Goal: Book appointment/travel/reservation

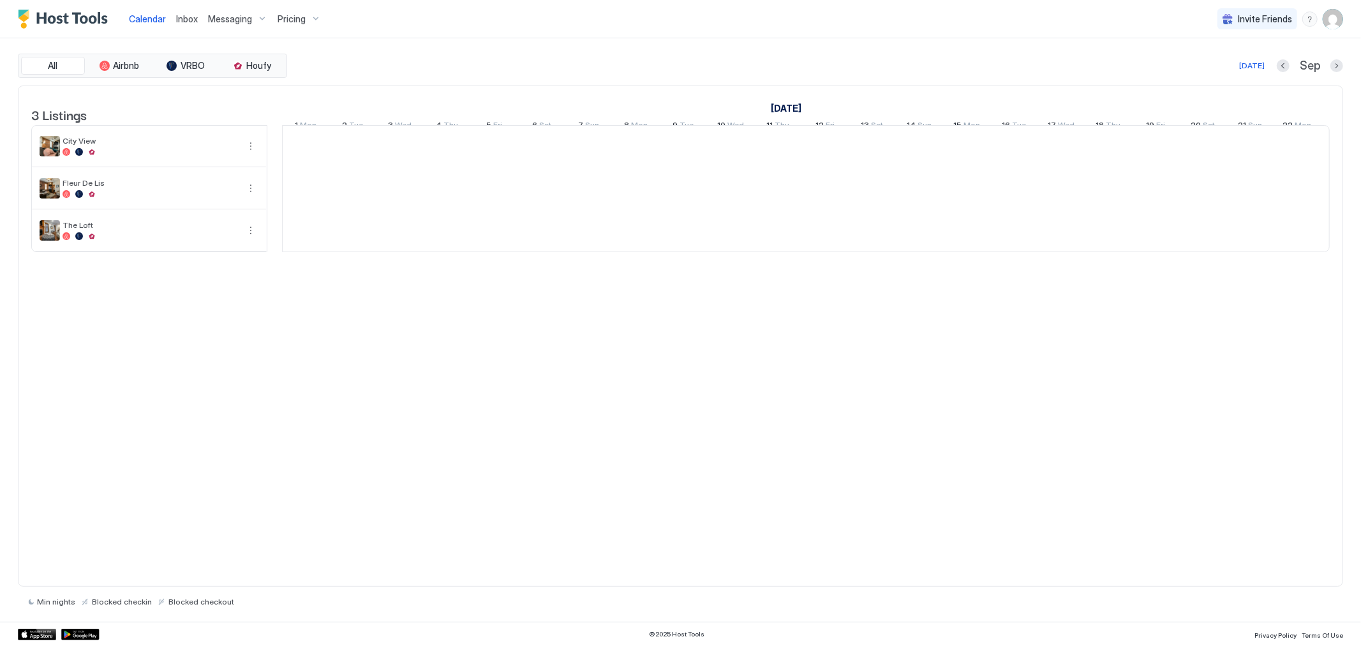
scroll to position [0, 709]
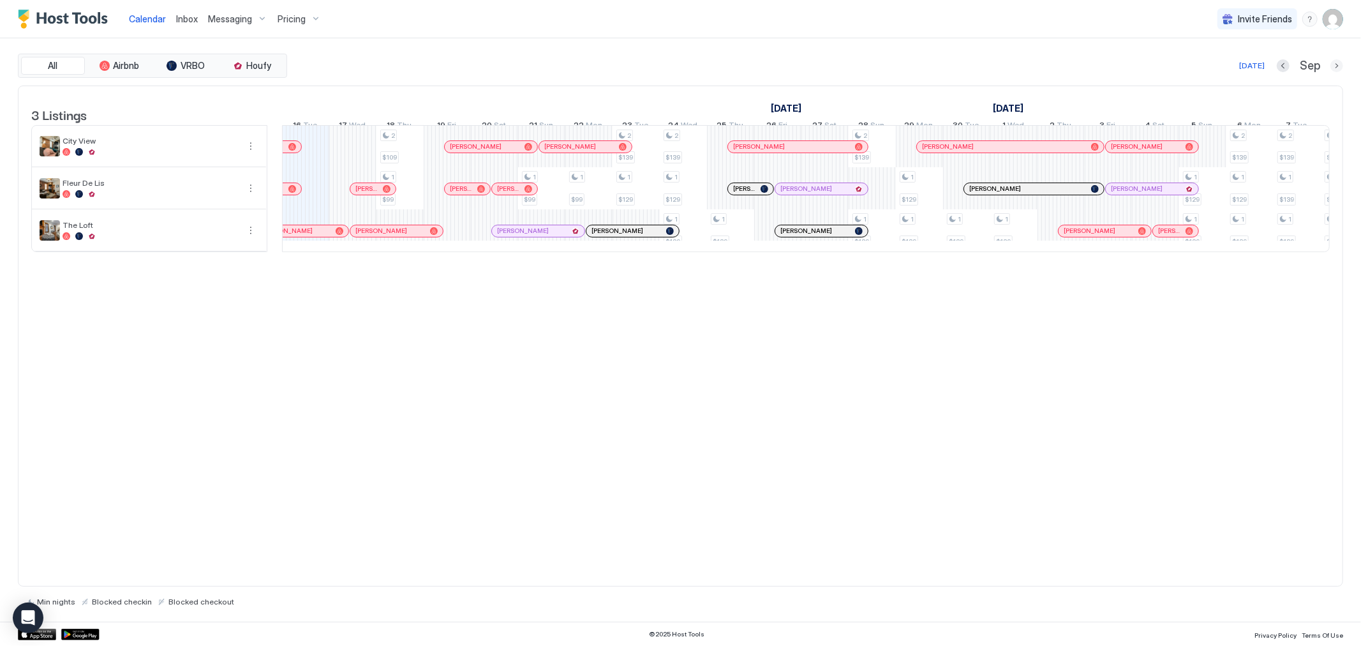
click at [1338, 63] on button "Next month" at bounding box center [1337, 65] width 13 height 13
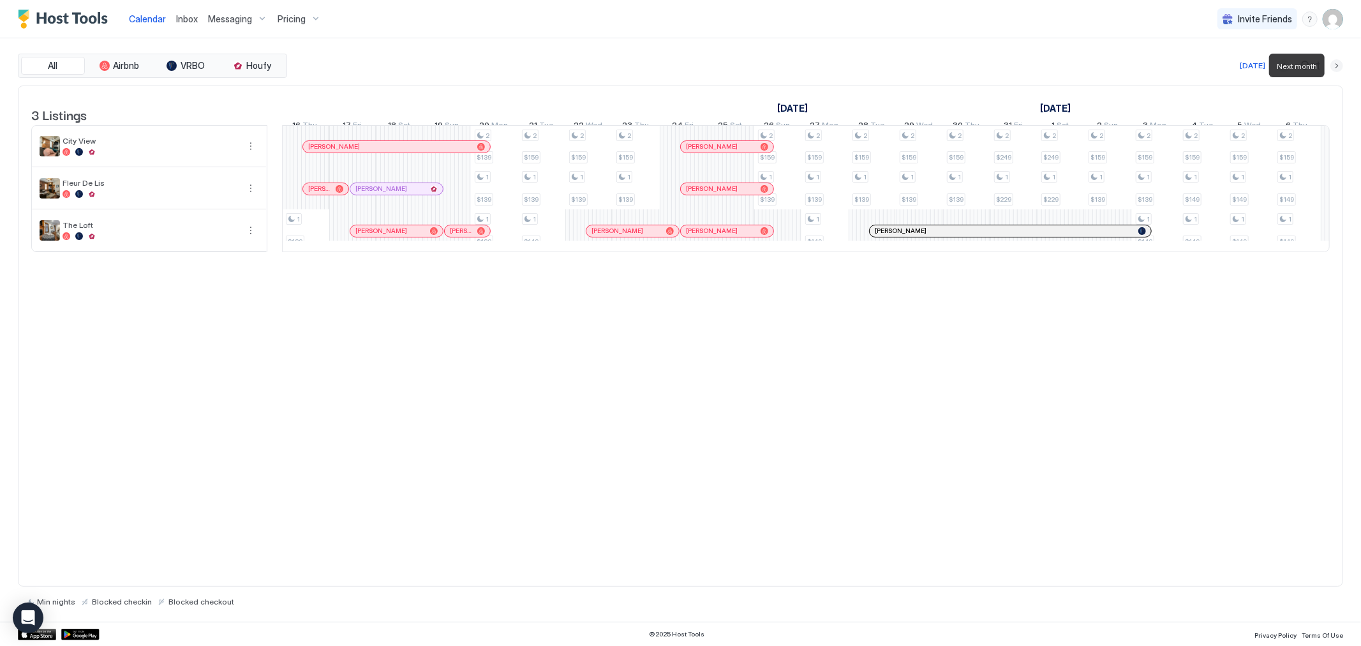
click at [1338, 63] on button "Next month" at bounding box center [1337, 65] width 13 height 13
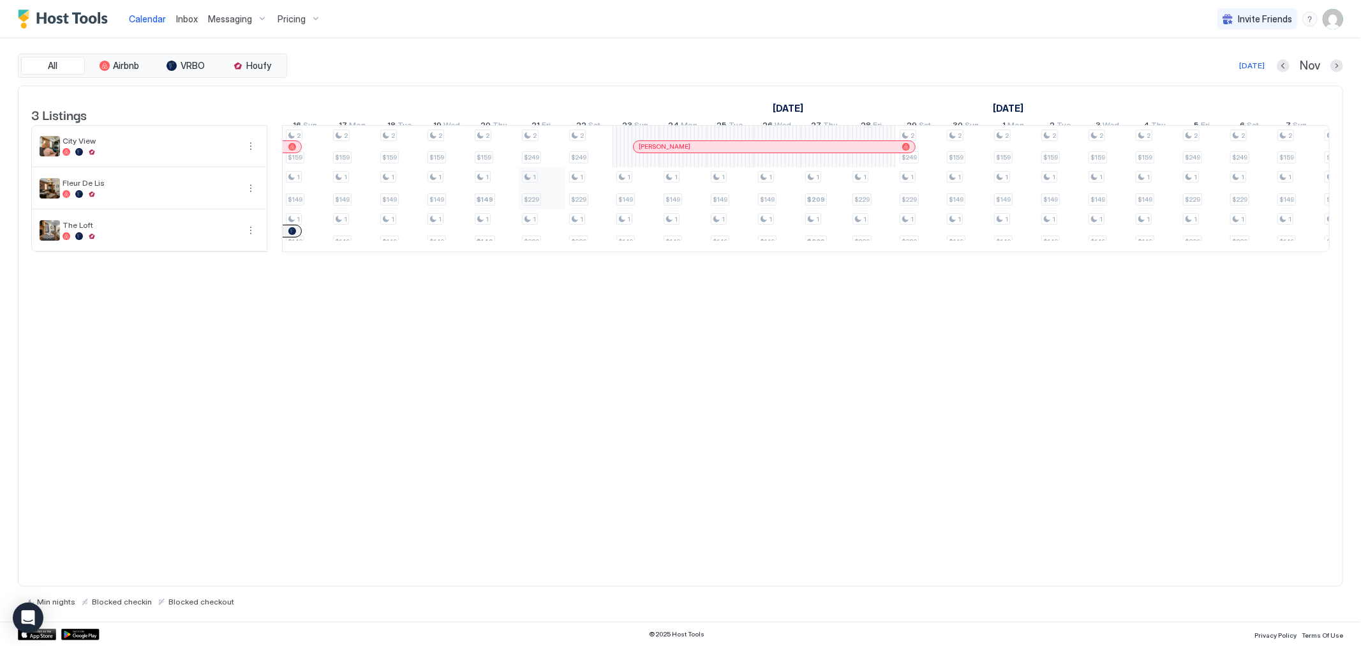
click at [543, 200] on div "2 $249 1 $229 2 $159 1 $139 2 $159 1 $139 1 $149 2 $159 1 $149 1 $149 2 $159 1 …" at bounding box center [1038, 189] width 2928 height 126
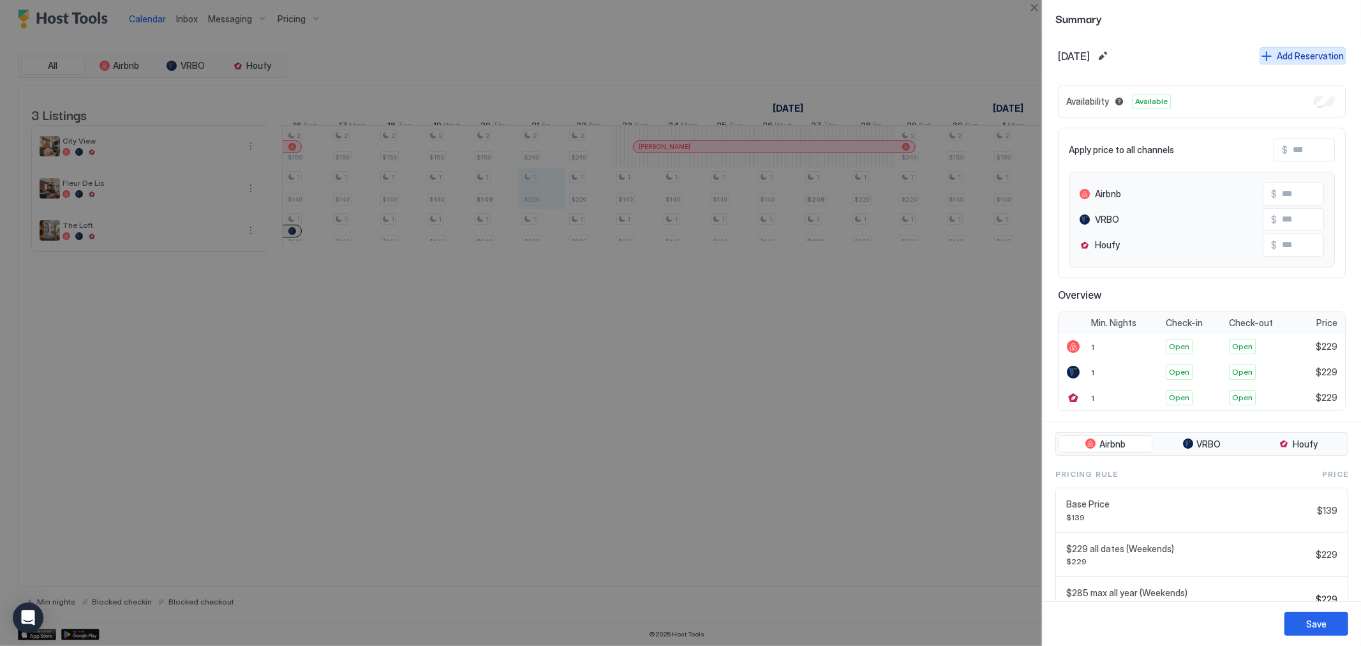
click at [1285, 50] on div "Add Reservation" at bounding box center [1310, 55] width 67 height 13
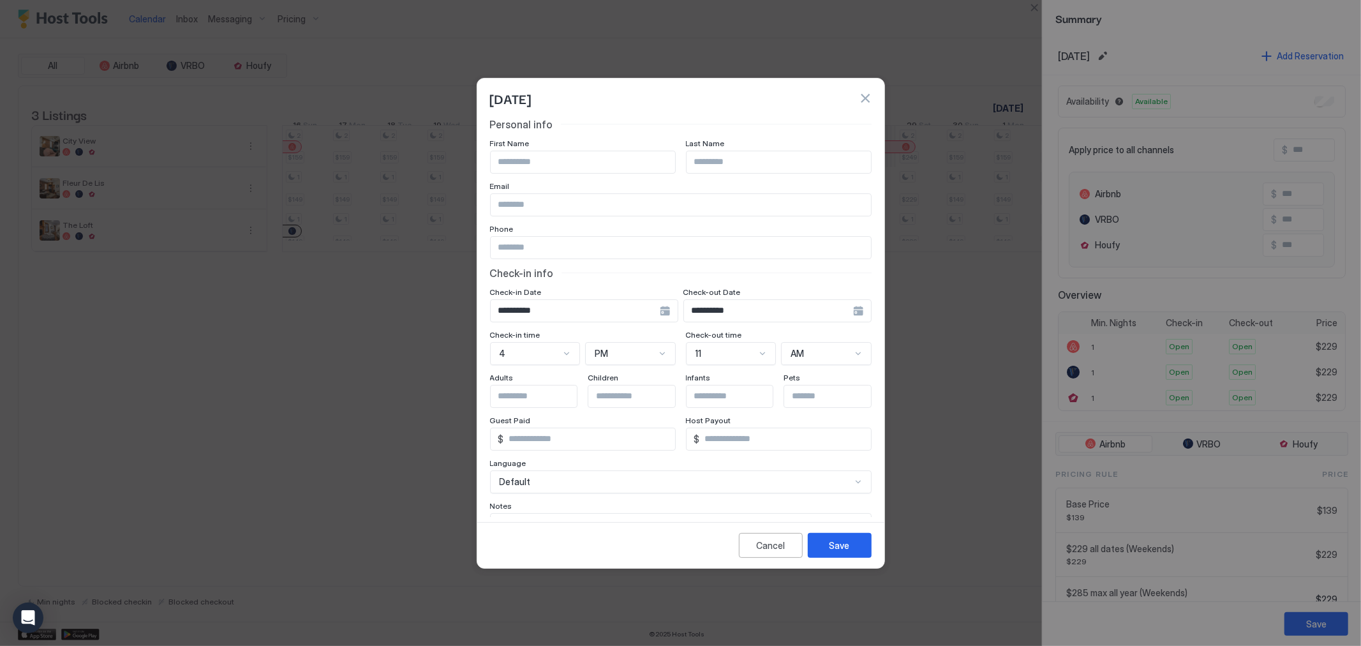
click at [660, 155] on input "Input Field" at bounding box center [583, 162] width 184 height 22
type input "*****"
type input "*******"
type input "**********"
click at [853, 549] on button "Save" at bounding box center [840, 545] width 64 height 25
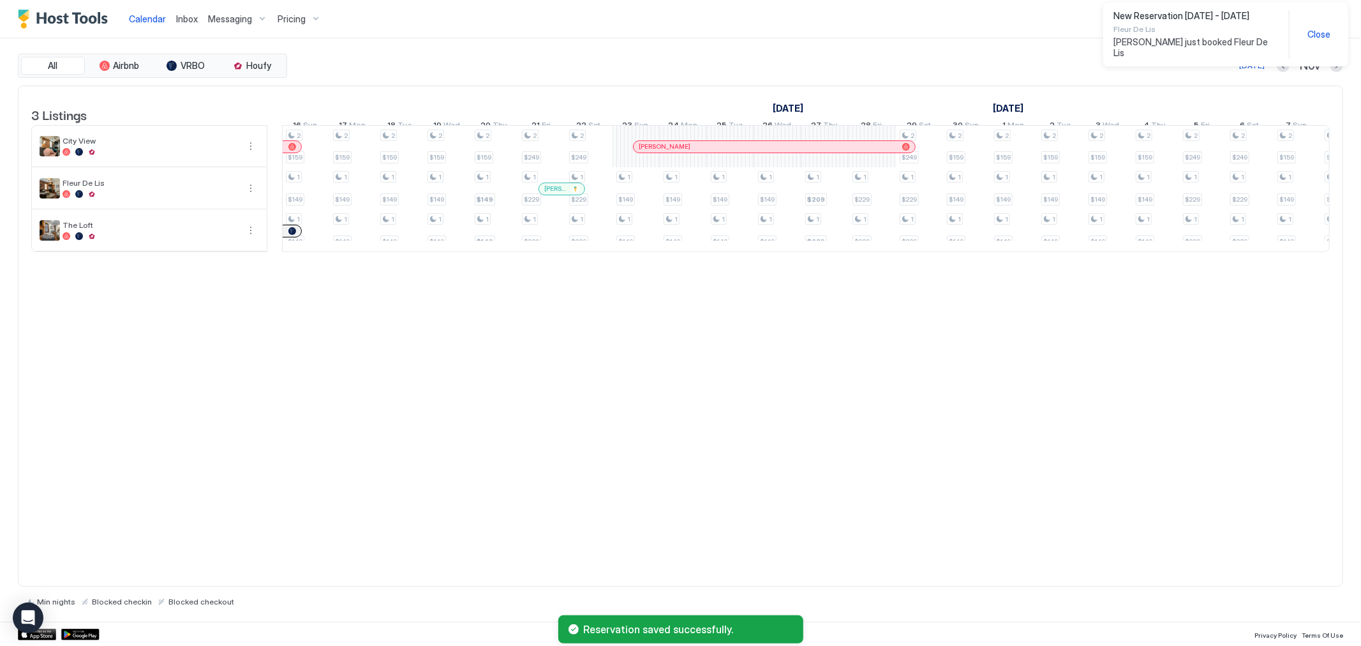
click at [1314, 29] on span "Close" at bounding box center [1319, 34] width 23 height 11
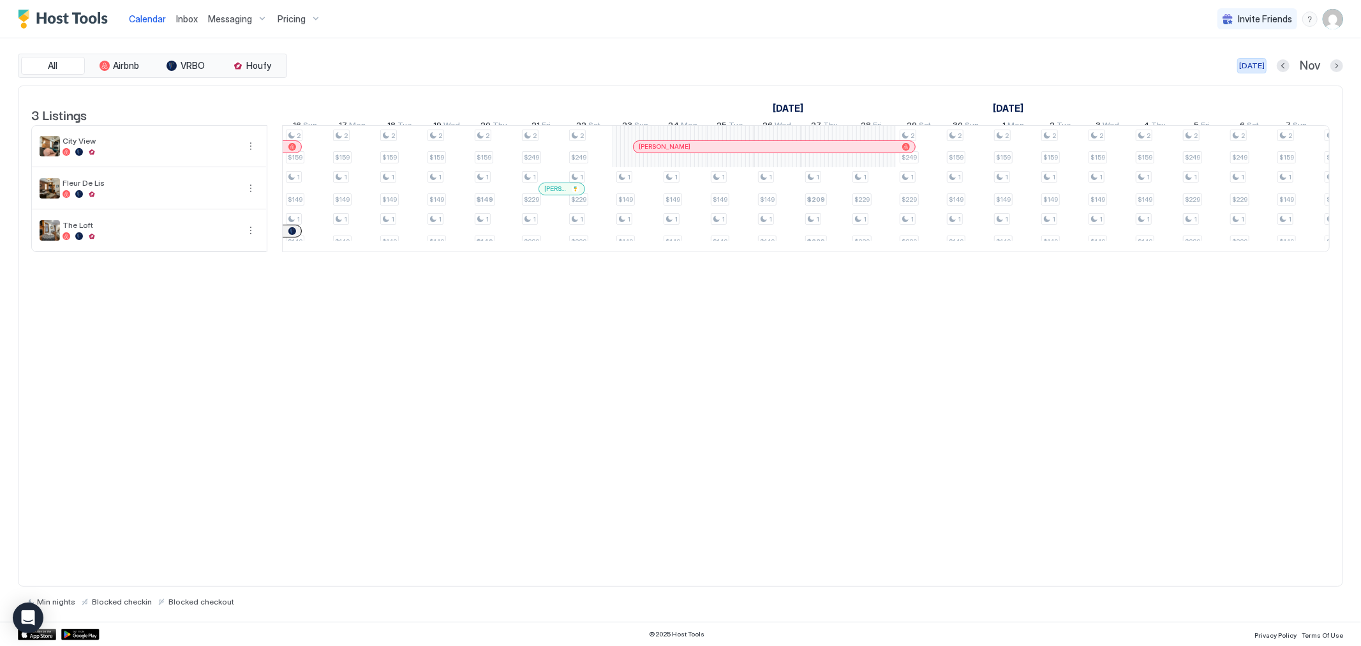
click at [1255, 65] on div "[DATE]" at bounding box center [1253, 65] width 26 height 11
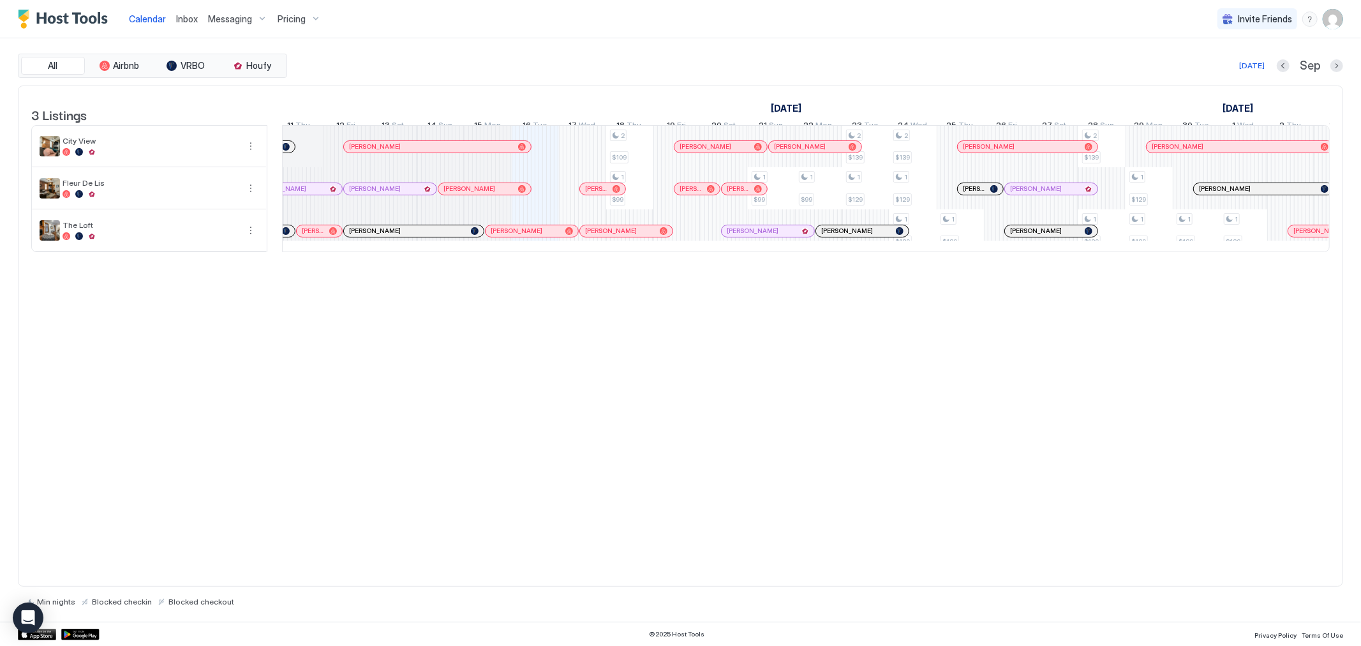
scroll to position [0, 0]
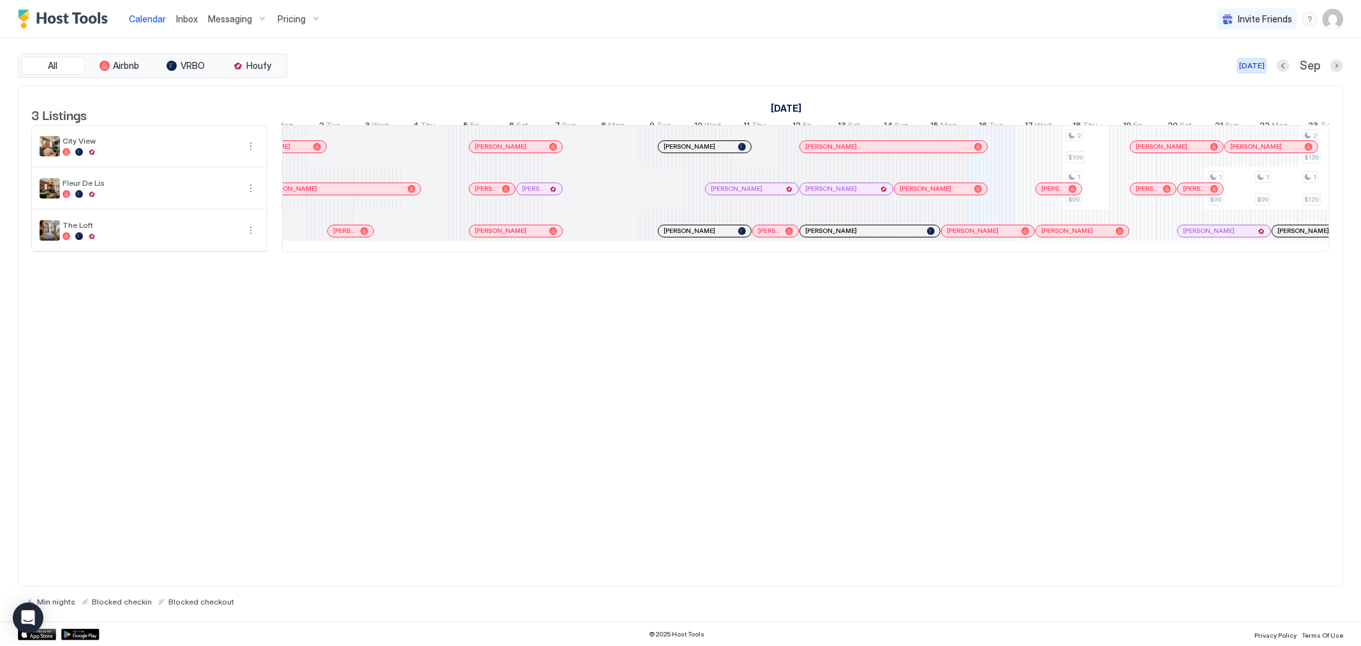
click at [1255, 68] on div "[DATE]" at bounding box center [1253, 65] width 26 height 11
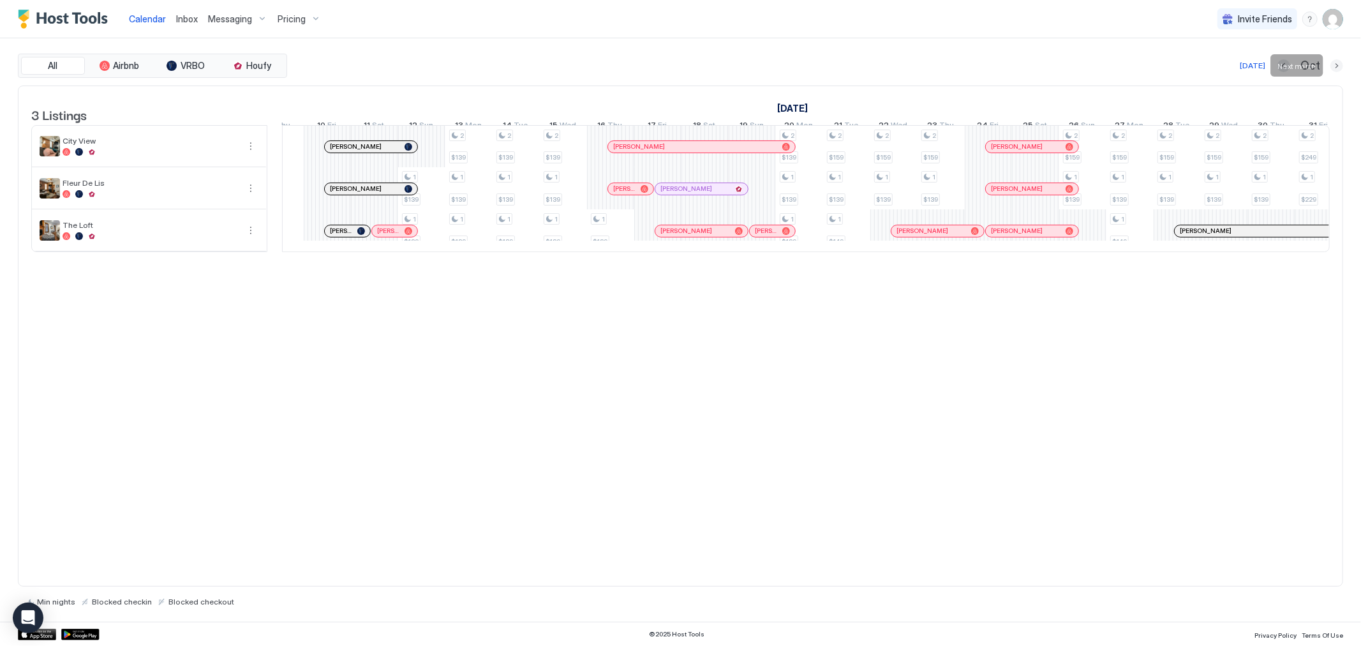
click at [1335, 66] on button "Next month" at bounding box center [1337, 65] width 13 height 13
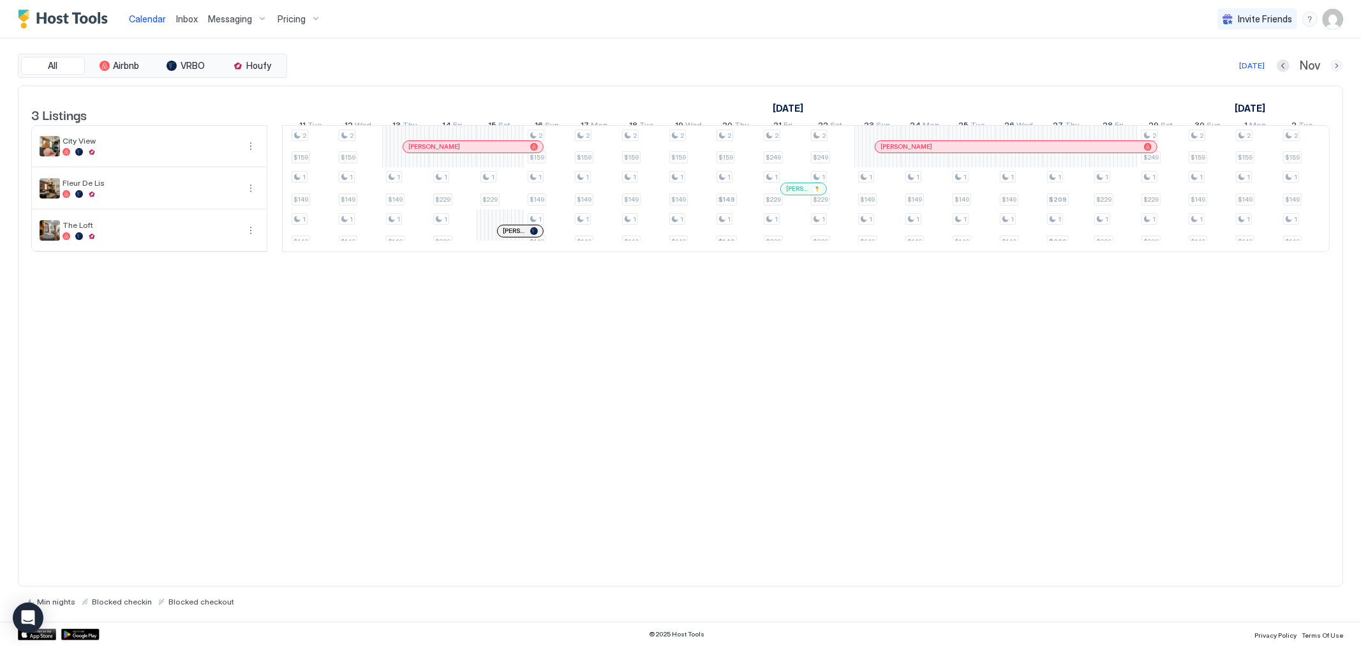
click at [1338, 62] on button "Next month" at bounding box center [1337, 65] width 13 height 13
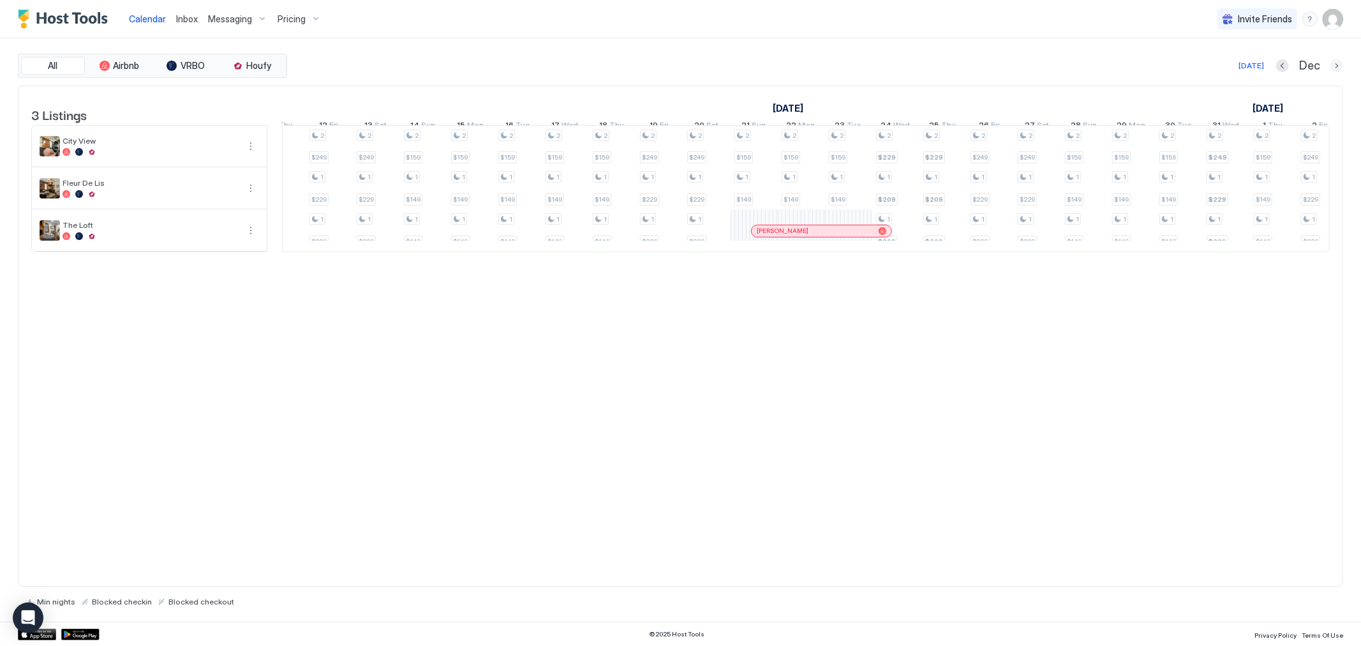
click at [1332, 65] on button "Next month" at bounding box center [1337, 65] width 13 height 13
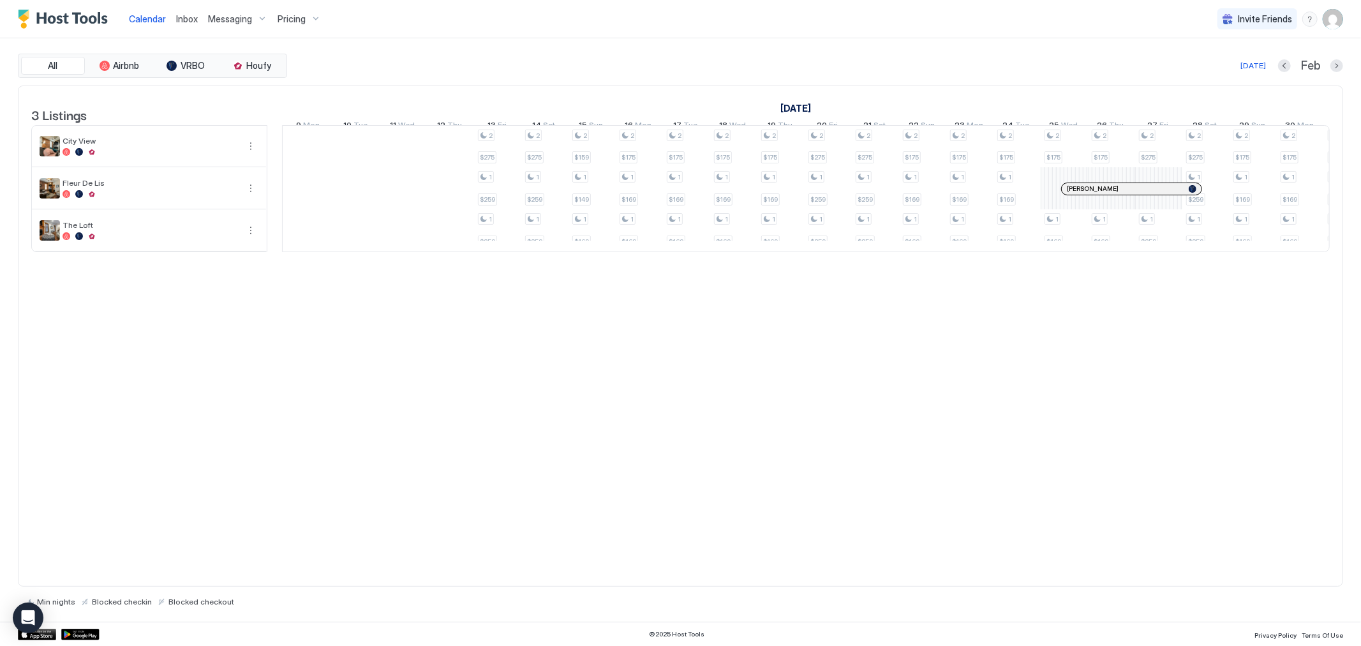
scroll to position [0, 803]
click at [1335, 65] on button "Next month" at bounding box center [1337, 65] width 13 height 13
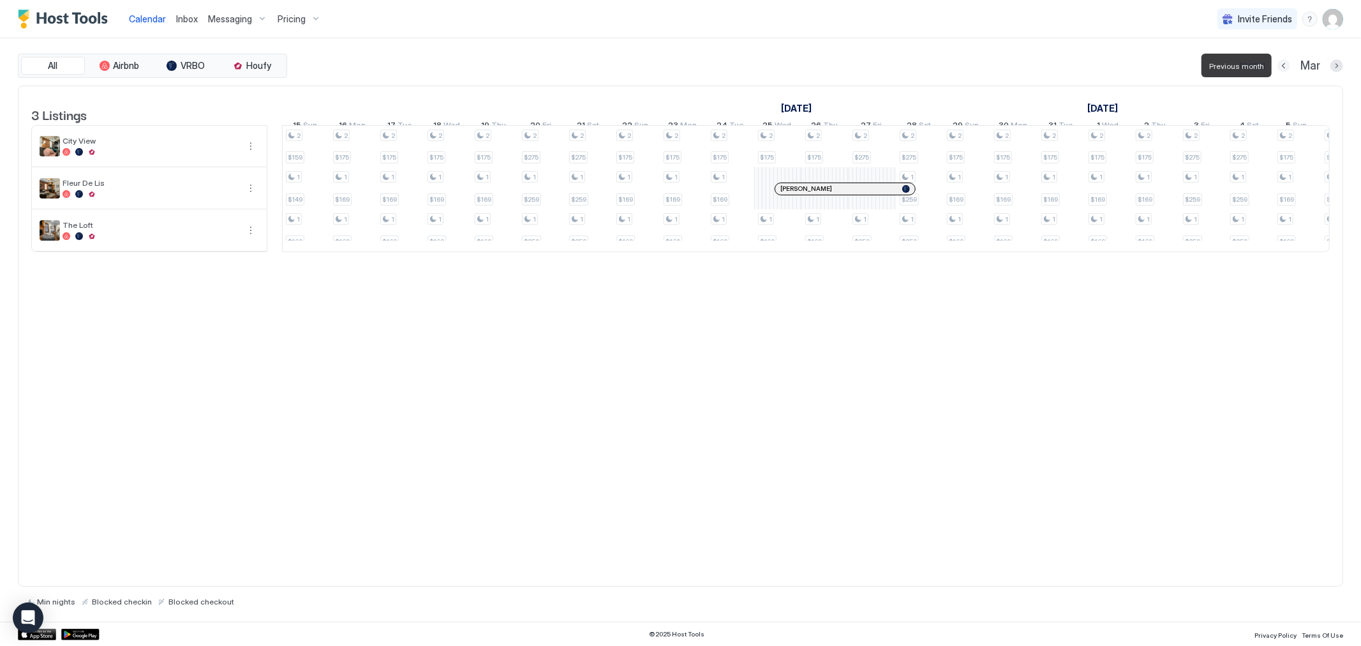
click at [1287, 68] on button "Previous month" at bounding box center [1284, 65] width 13 height 13
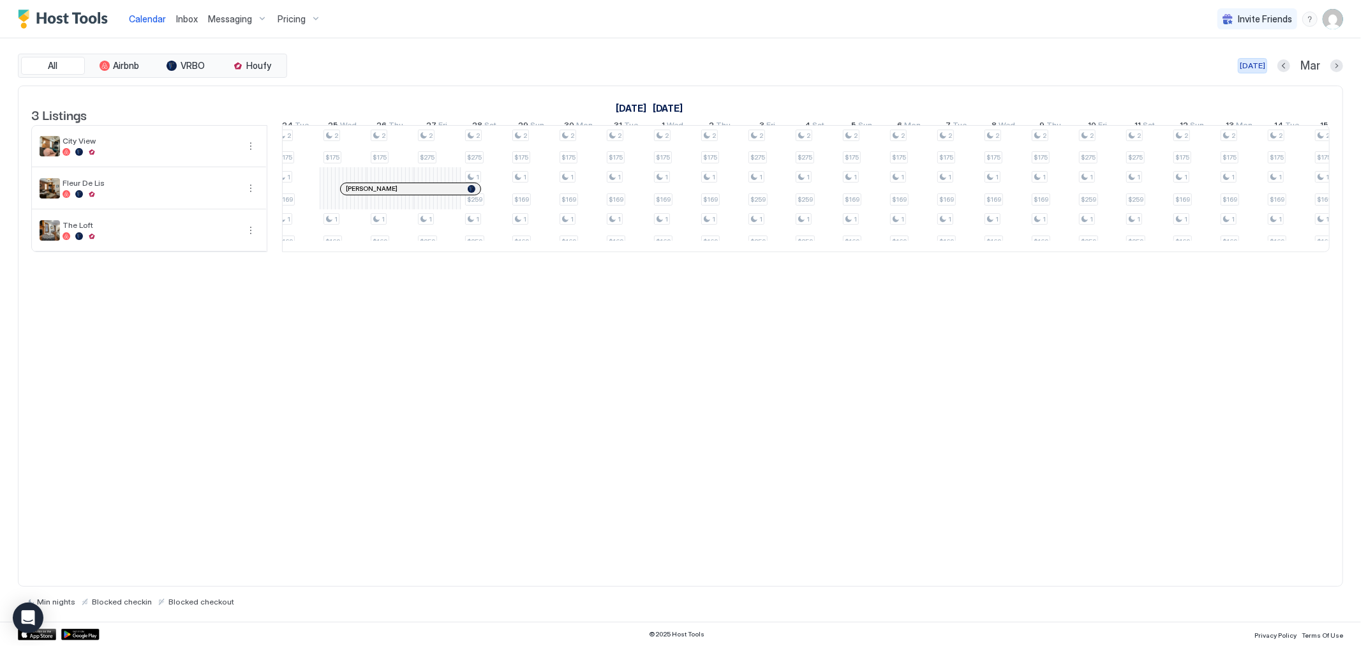
click at [1263, 67] on div "[DATE]" at bounding box center [1253, 65] width 26 height 11
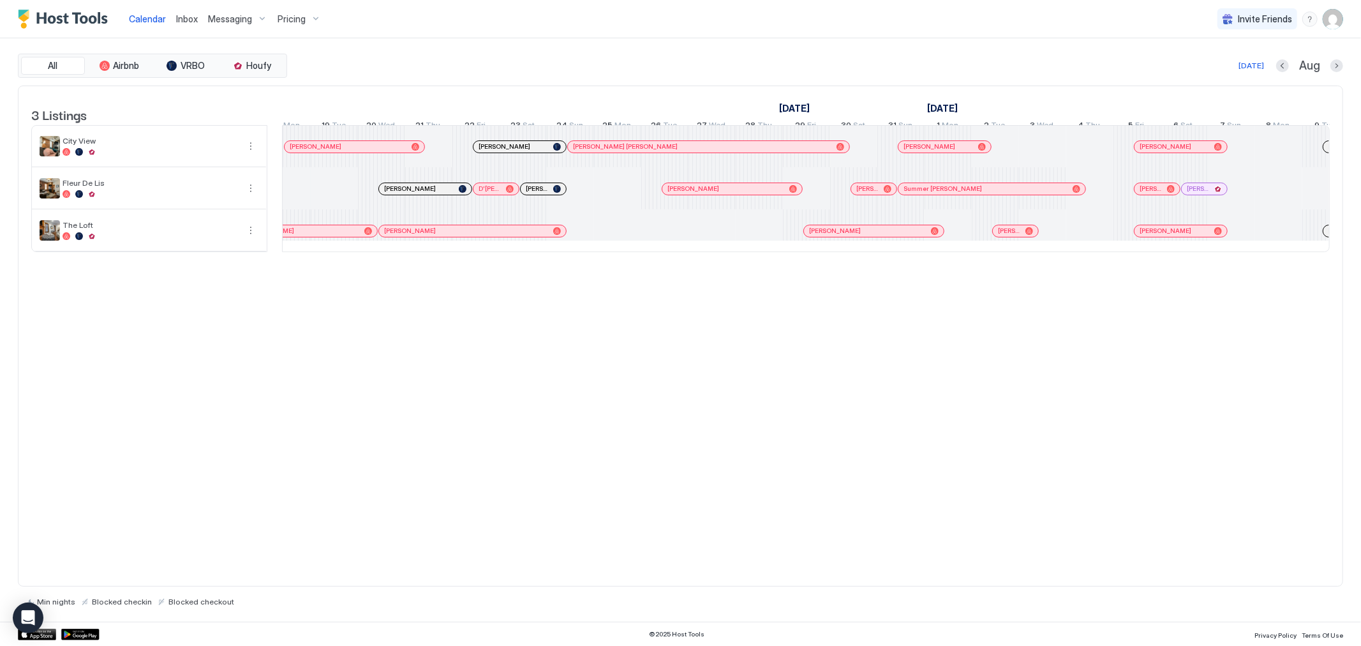
scroll to position [0, 1320]
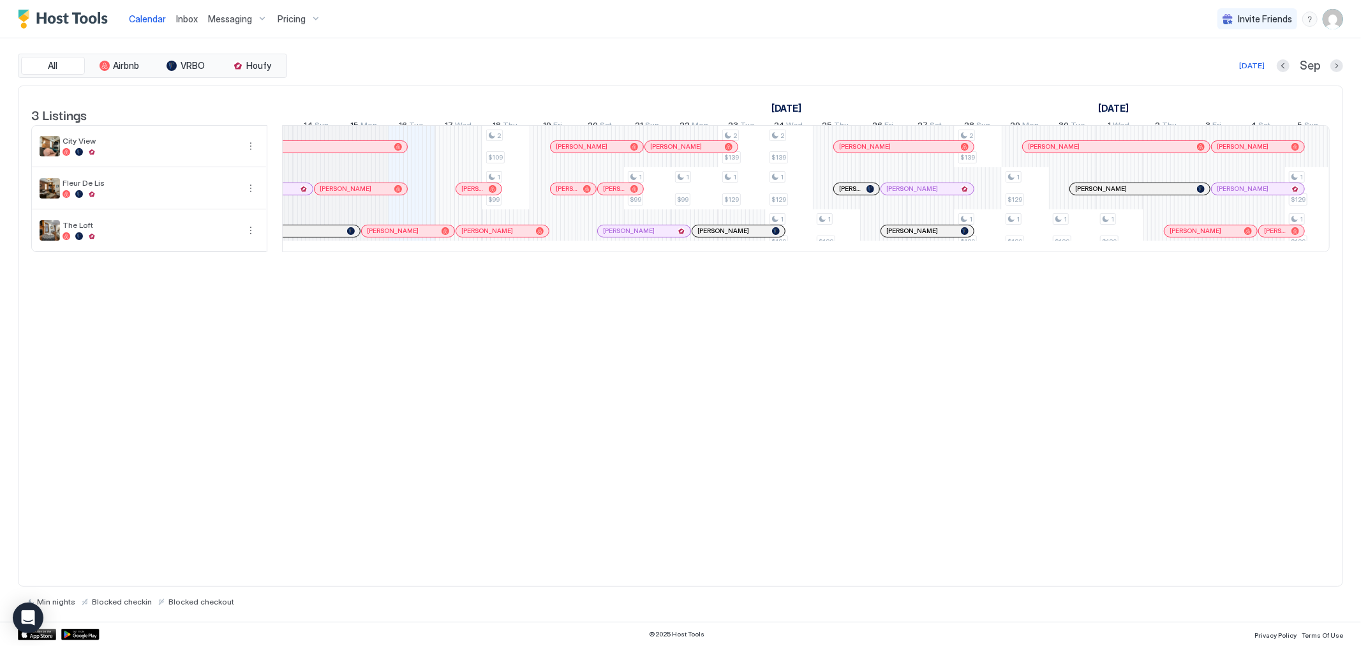
click at [1344, 69] on div "All Airbnb VRBO Houfy [DATE] [DATE] Listings [DATE] [DATE] [DATE] 12 Tue 13 Wed…" at bounding box center [680, 329] width 1361 height 583
click at [1339, 68] on button "Next month" at bounding box center [1337, 65] width 13 height 13
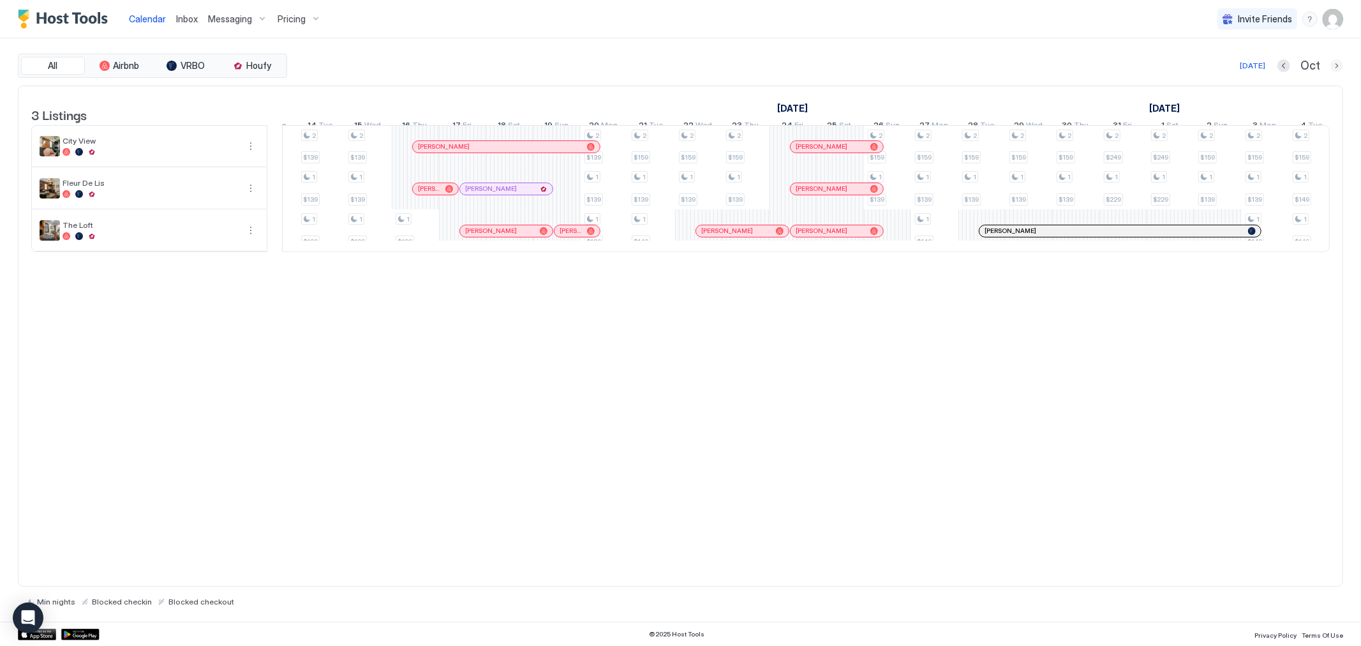
drag, startPoint x: 1332, startPoint y: 66, endPoint x: 1323, endPoint y: 68, distance: 9.7
click at [1332, 67] on button "Next month" at bounding box center [1337, 65] width 13 height 13
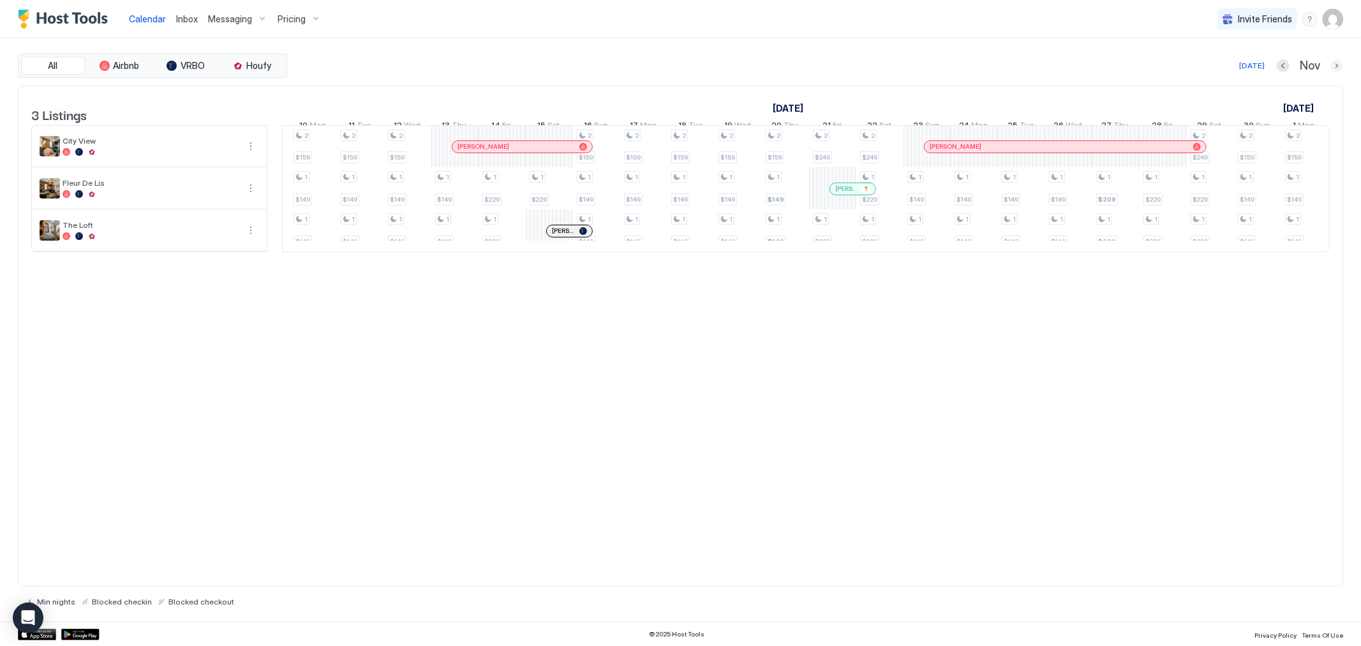
click at [1338, 71] on button "Next month" at bounding box center [1337, 65] width 13 height 13
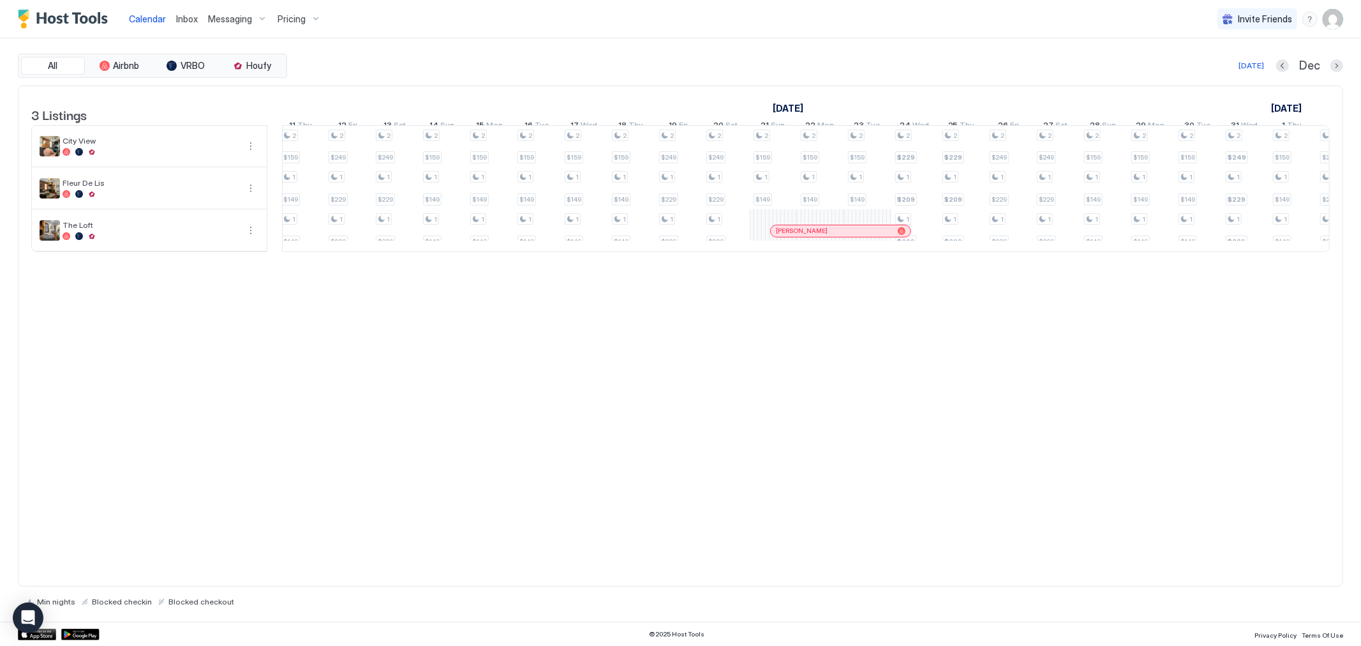
click at [1337, 72] on div "Dec" at bounding box center [1310, 66] width 67 height 15
click at [1338, 70] on button "Next month" at bounding box center [1337, 65] width 13 height 13
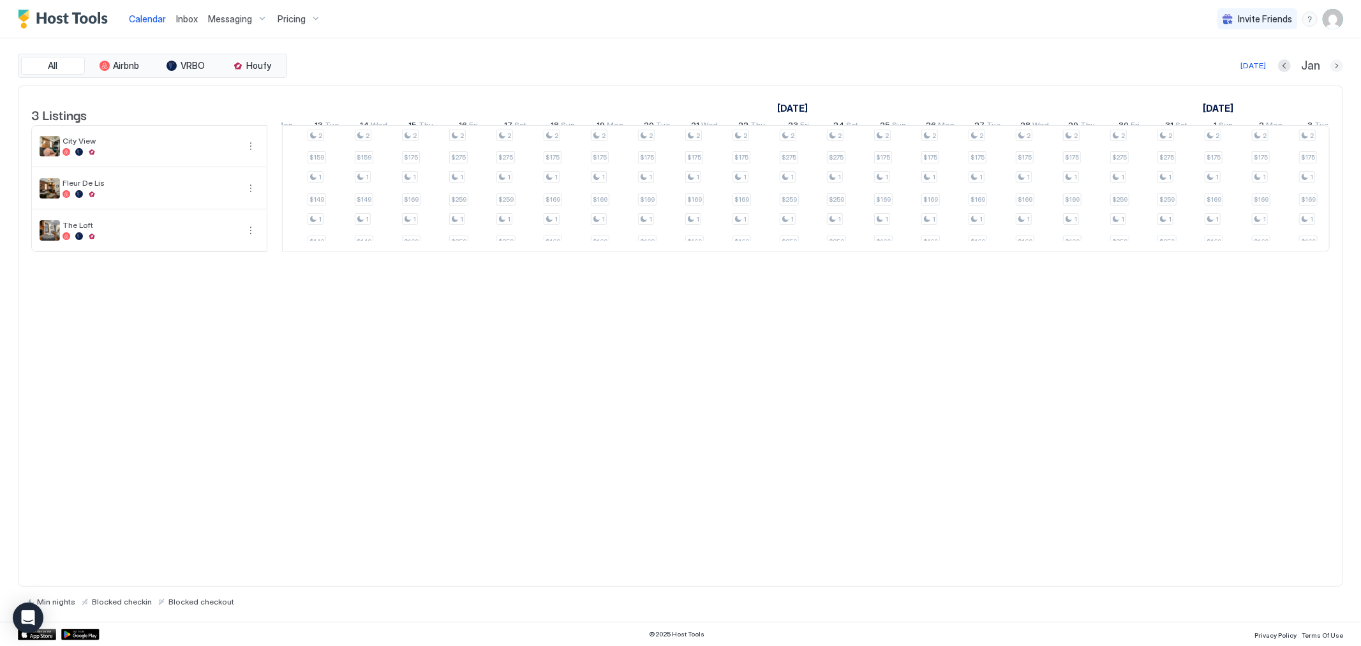
click at [1337, 68] on button "Next month" at bounding box center [1337, 65] width 13 height 13
drag, startPoint x: 1342, startPoint y: 66, endPoint x: 1307, endPoint y: 105, distance: 52.0
click at [1342, 66] on button "Next month" at bounding box center [1337, 65] width 13 height 13
click at [1289, 66] on button "Previous month" at bounding box center [1284, 65] width 13 height 13
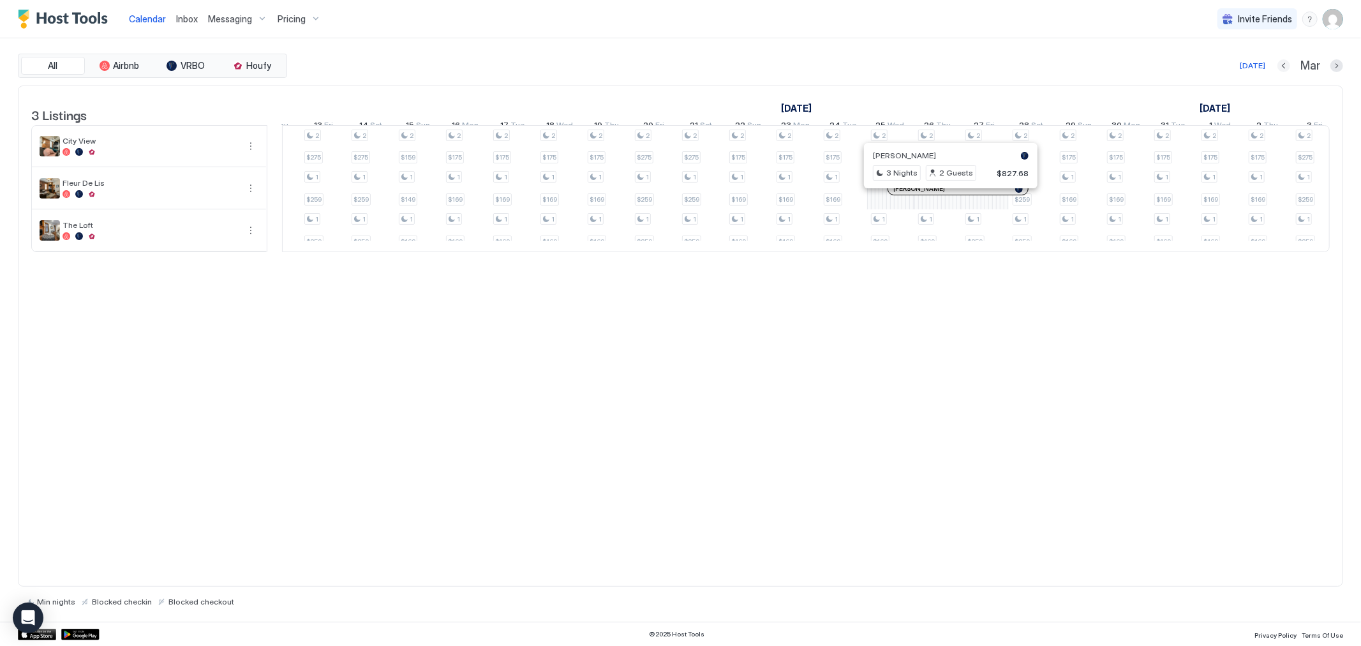
click at [1289, 66] on button "Previous month" at bounding box center [1284, 65] width 13 height 13
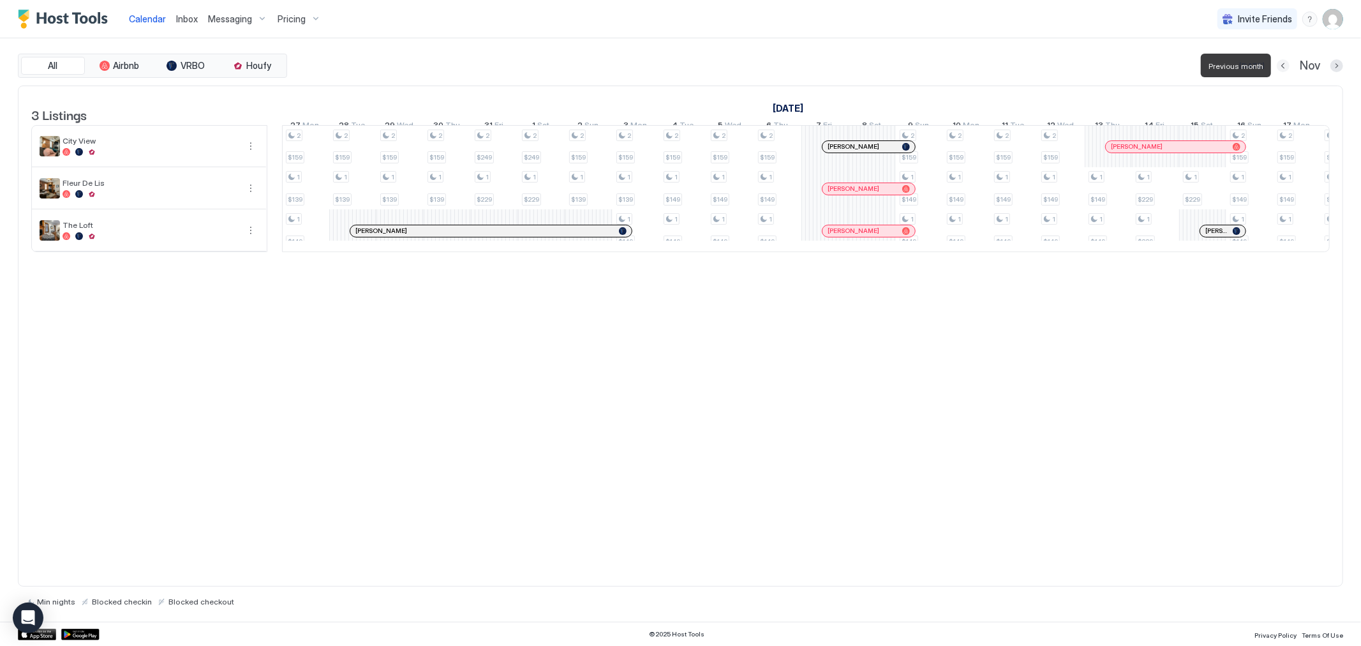
click at [1289, 66] on button "Previous month" at bounding box center [1283, 65] width 13 height 13
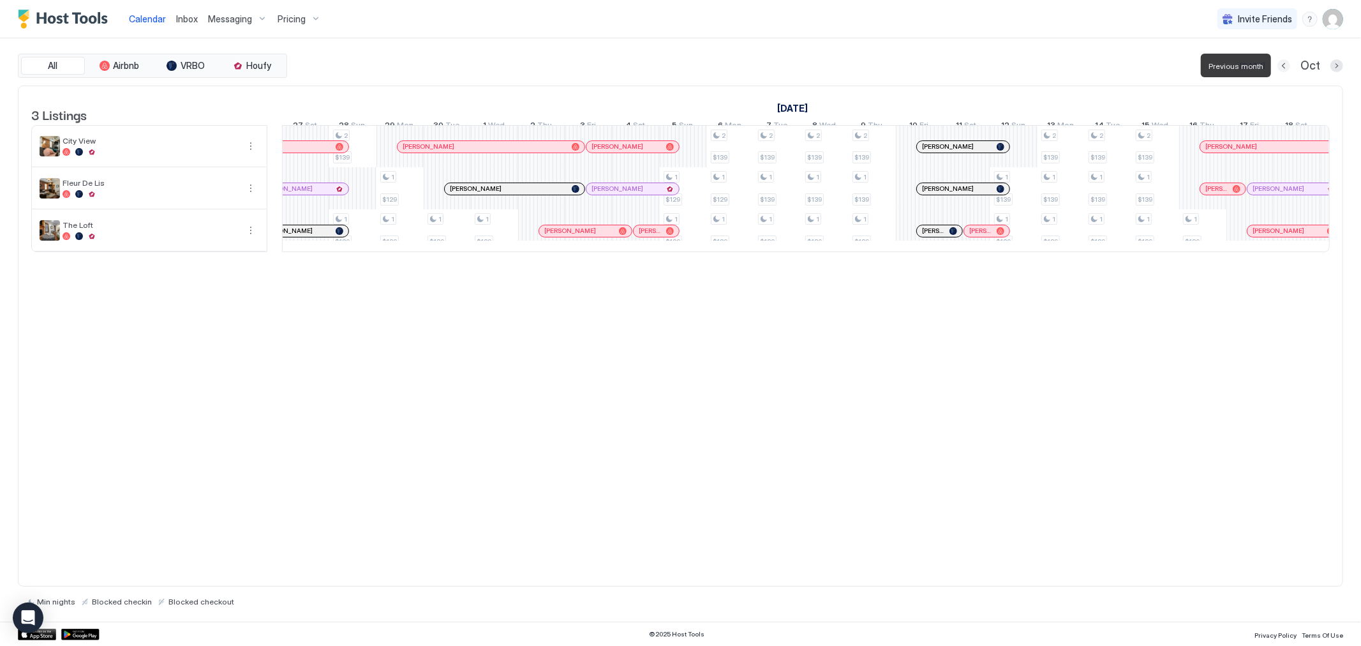
click at [1289, 66] on button "Previous month" at bounding box center [1284, 65] width 13 height 13
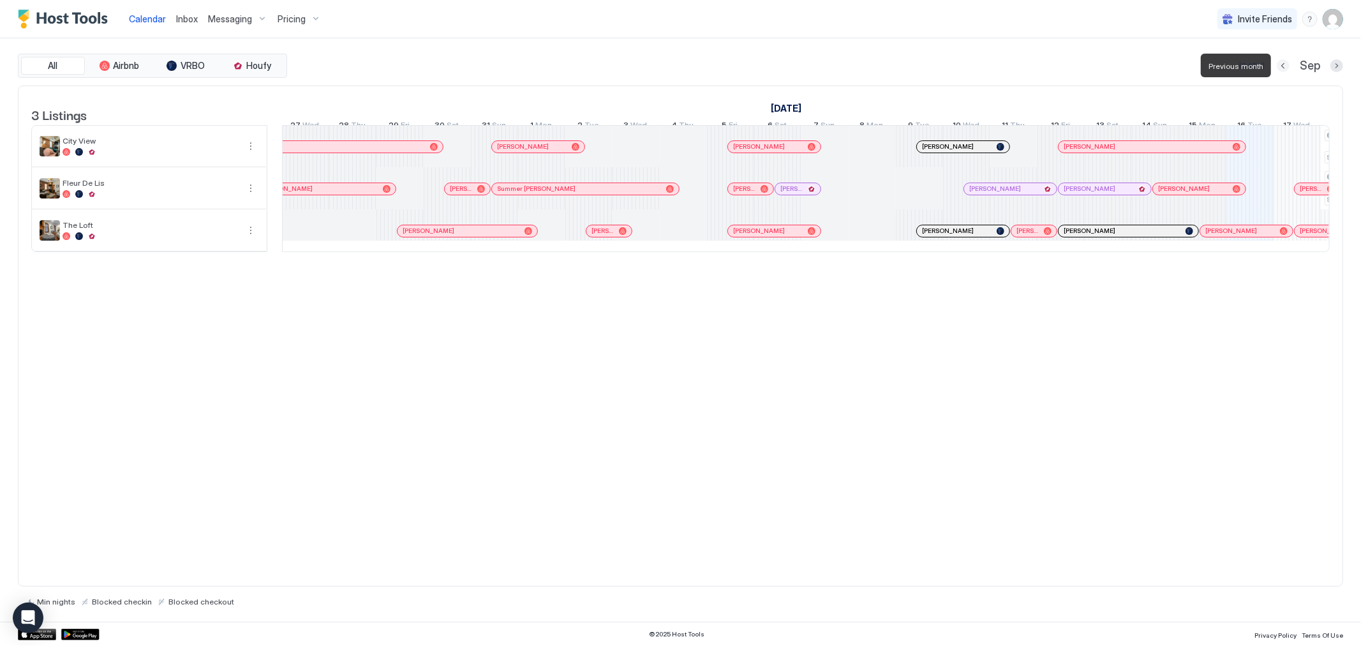
click at [1289, 66] on button "Previous month" at bounding box center [1283, 65] width 13 height 13
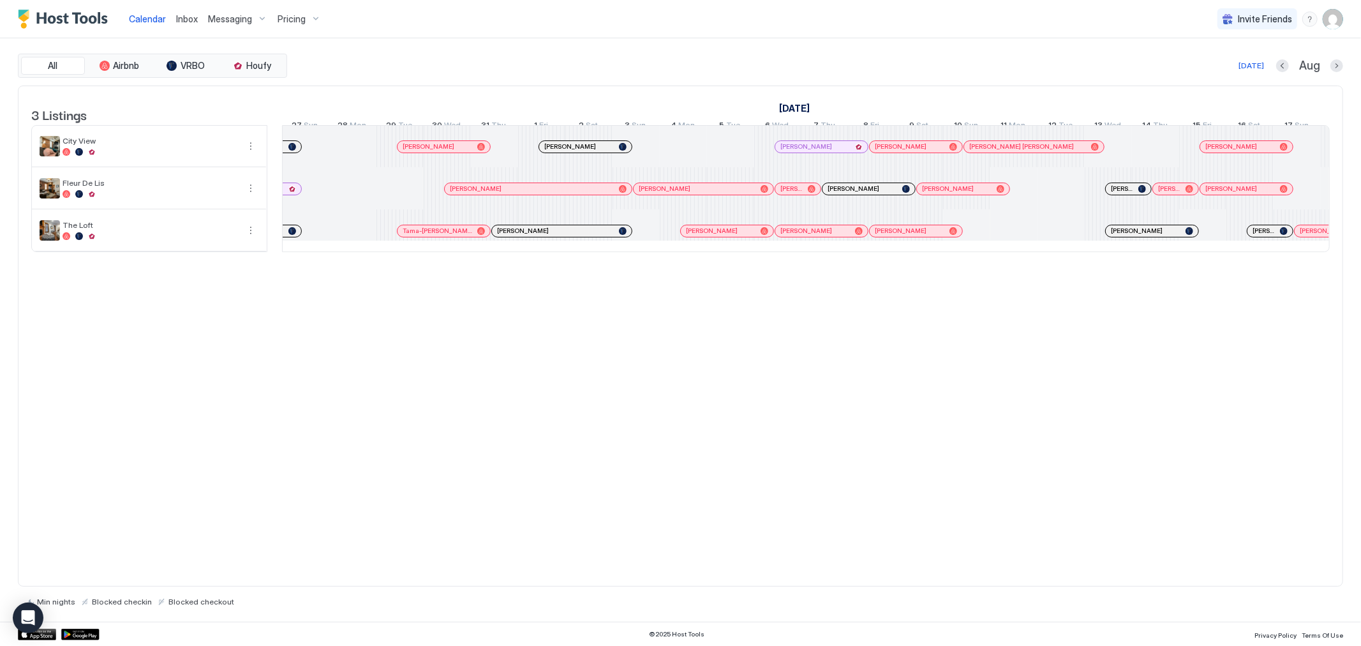
drag, startPoint x: 795, startPoint y: 273, endPoint x: 802, endPoint y: 271, distance: 6.7
click at [802, 266] on div "3 Listings [DATE] [DATE] [DATE] 12 Sat 13 Sun 14 Mon 15 Tue 16 Wed 17 Thu 18 Fr…" at bounding box center [681, 175] width 1324 height 179
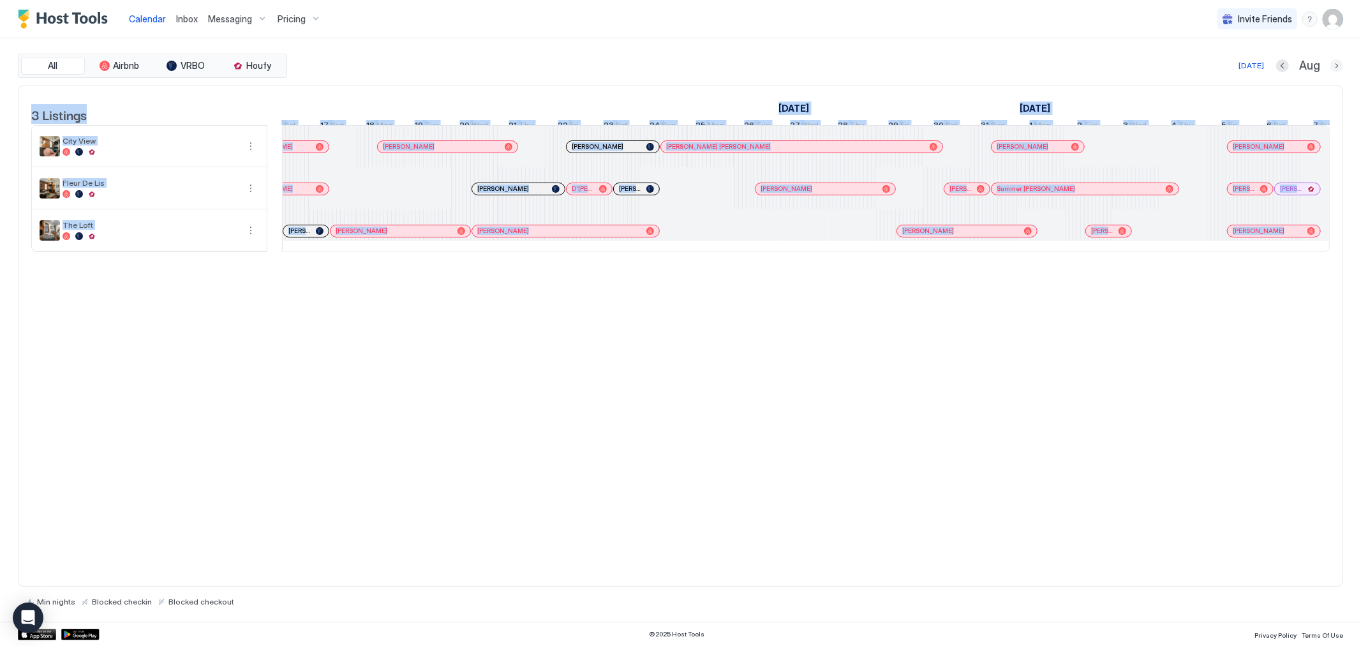
click at [1341, 66] on button "Next month" at bounding box center [1337, 65] width 13 height 13
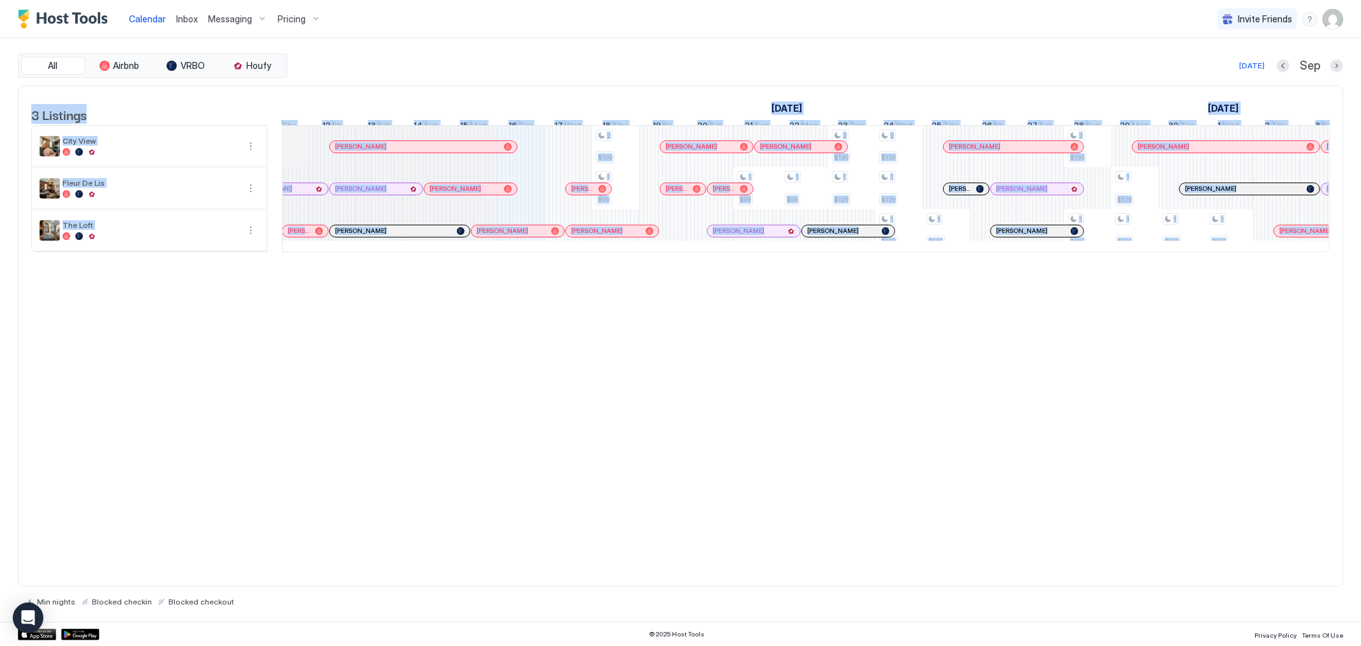
click at [1342, 68] on button "Next month" at bounding box center [1337, 65] width 13 height 13
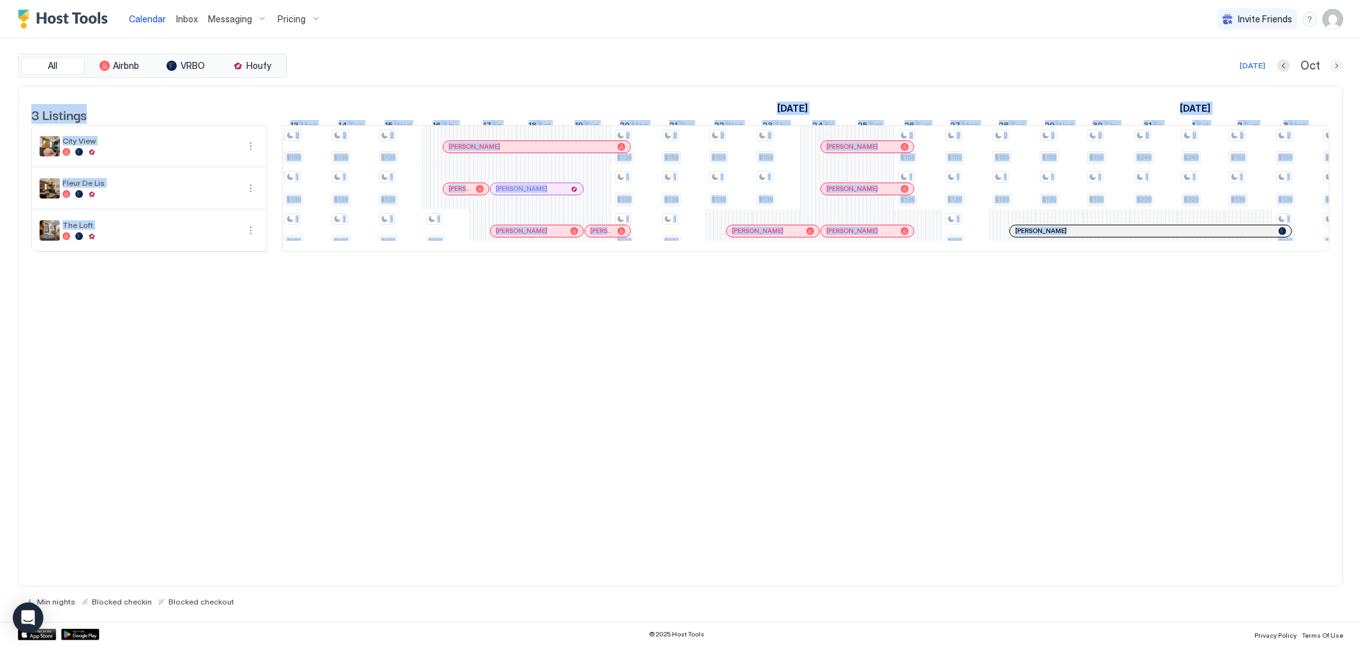
click at [1342, 68] on button "Next month" at bounding box center [1337, 65] width 13 height 13
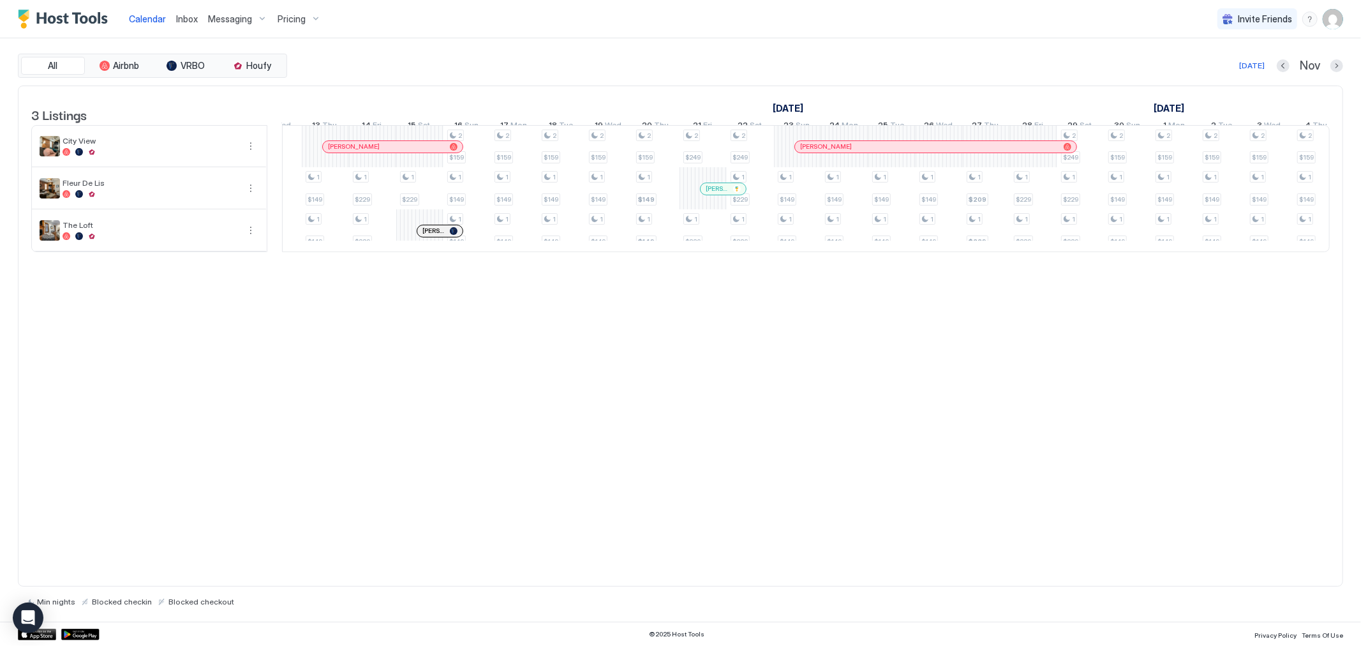
click at [1330, 68] on div "Nov" at bounding box center [1310, 66] width 66 height 15
click at [1332, 68] on button "Next month" at bounding box center [1337, 65] width 13 height 13
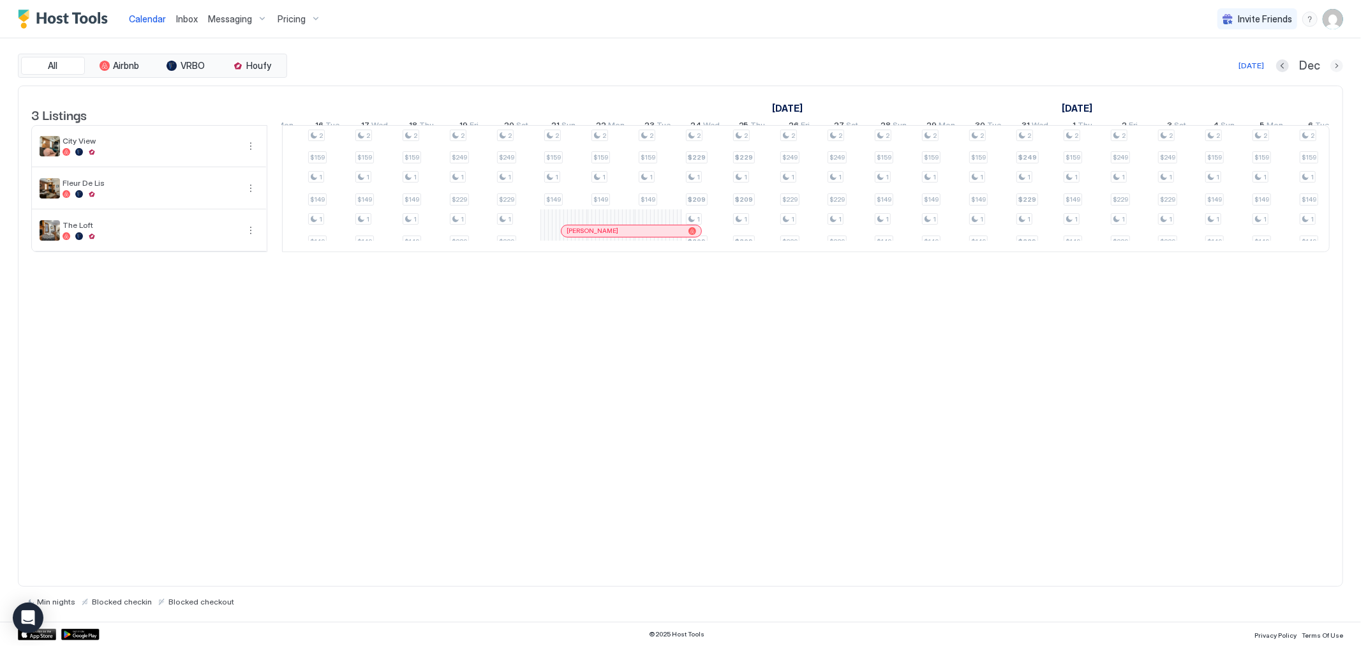
click at [1342, 66] on button "Next month" at bounding box center [1337, 65] width 13 height 13
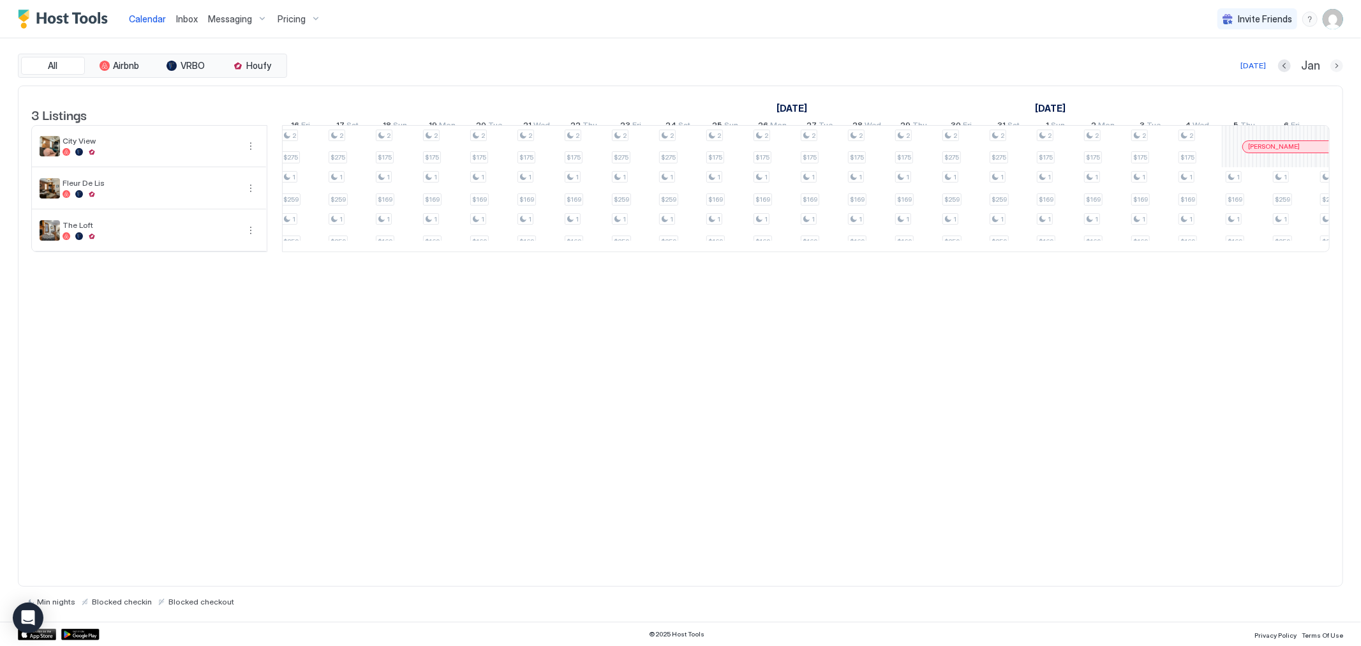
click at [1335, 62] on button "Next month" at bounding box center [1337, 65] width 13 height 13
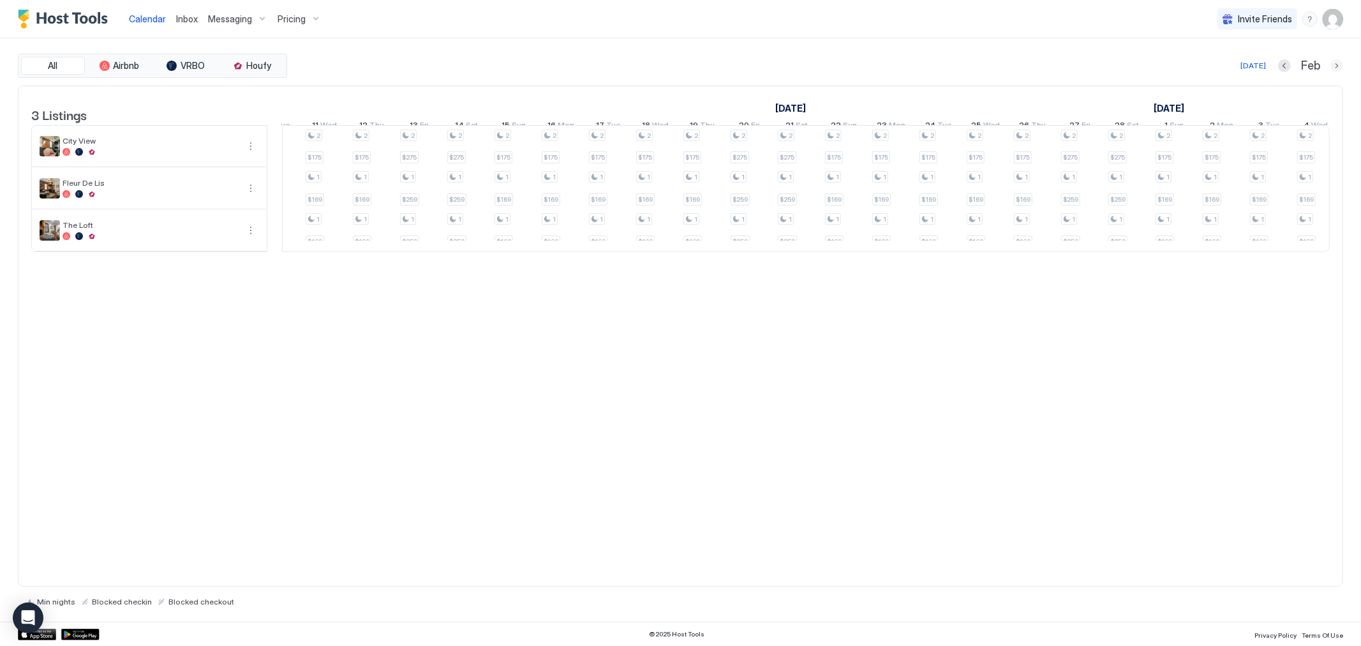
click at [1335, 66] on button "Next month" at bounding box center [1337, 65] width 13 height 13
click at [1263, 66] on div "[DATE]" at bounding box center [1253, 65] width 26 height 11
